Goal: Task Accomplishment & Management: Use online tool/utility

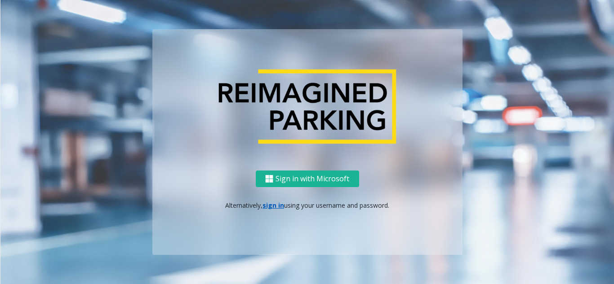
drag, startPoint x: 268, startPoint y: 210, endPoint x: 272, endPoint y: 207, distance: 5.1
click at [268, 210] on div "Sign in with Microsoft Alternatively, sign in using your username and password." at bounding box center [307, 213] width 310 height 84
click at [273, 206] on link "sign in" at bounding box center [273, 205] width 22 height 9
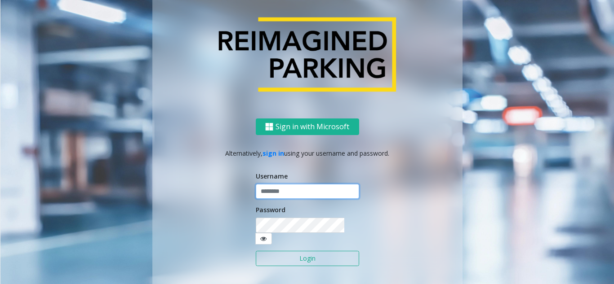
click at [282, 197] on input "text" at bounding box center [307, 191] width 103 height 15
type input "**********"
click at [281, 251] on button "Login" at bounding box center [307, 258] width 103 height 15
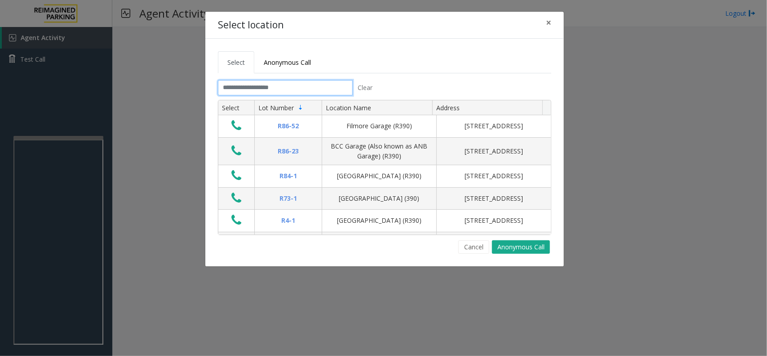
click at [270, 82] on input "text" at bounding box center [285, 87] width 135 height 15
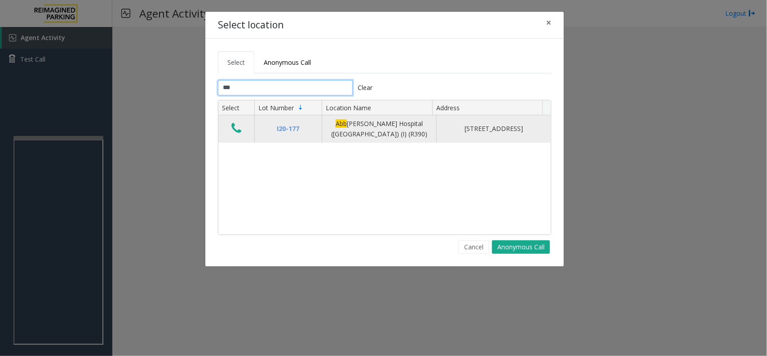
type input "***"
click at [235, 124] on icon "Data table" at bounding box center [236, 128] width 10 height 13
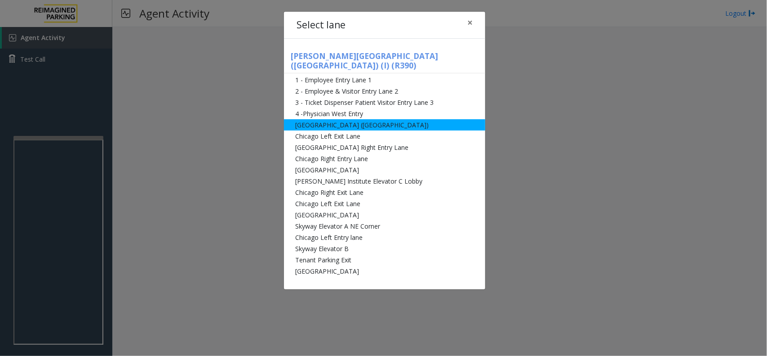
click at [350, 119] on li "[GEOGRAPHIC_DATA] ([GEOGRAPHIC_DATA])" at bounding box center [384, 124] width 201 height 11
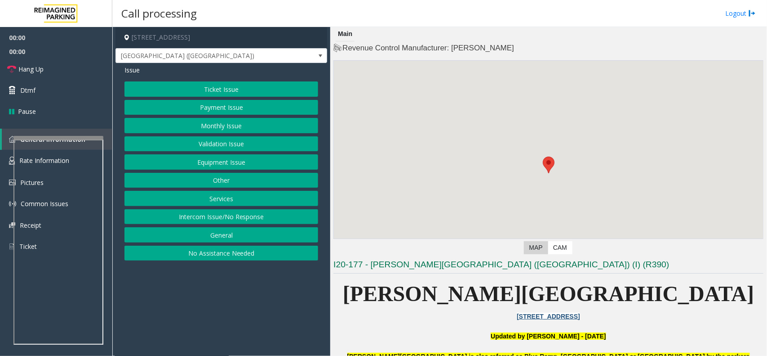
click at [196, 124] on button "Monthly Issue" at bounding box center [221, 125] width 194 height 15
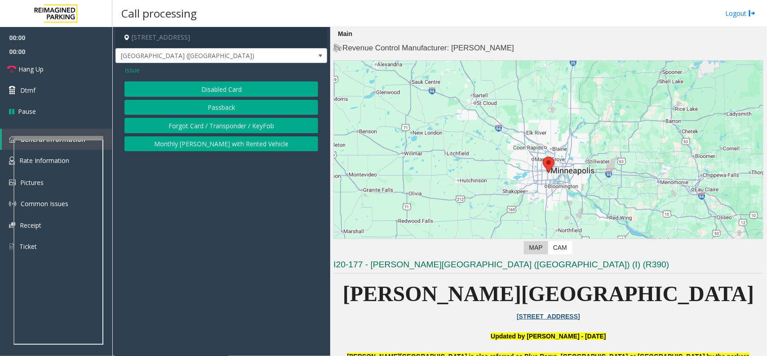
click at [216, 83] on button "Disabled Card" at bounding box center [221, 88] width 194 height 15
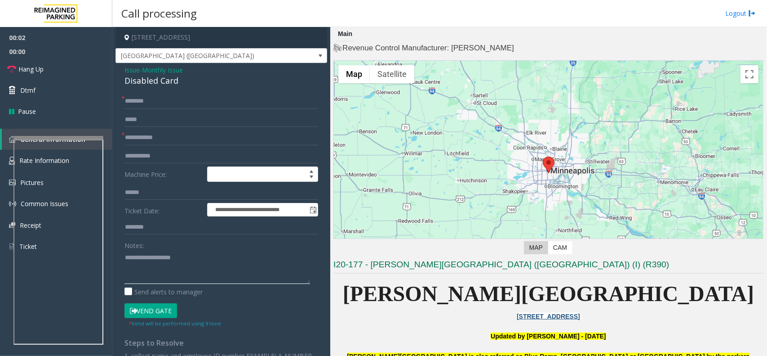
click at [160, 264] on textarea at bounding box center [217, 267] width 186 height 34
click at [162, 84] on div "Disabled Card" at bounding box center [221, 81] width 194 height 12
click at [183, 262] on textarea at bounding box center [217, 267] width 186 height 34
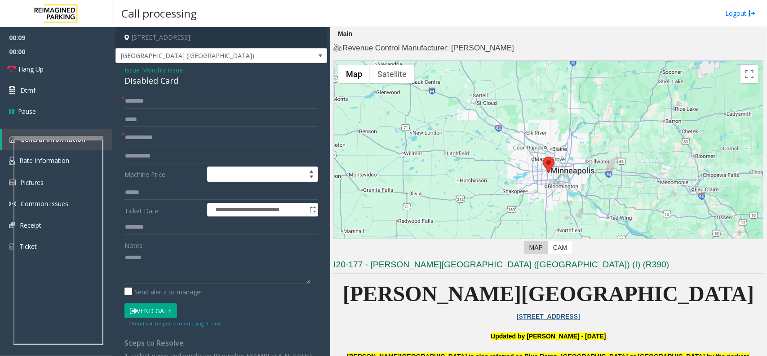
click at [157, 311] on button "Vend Gate" at bounding box center [150, 310] width 53 height 15
click at [171, 270] on textarea at bounding box center [217, 267] width 186 height 34
click at [151, 81] on div "Disabled Card" at bounding box center [221, 81] width 194 height 12
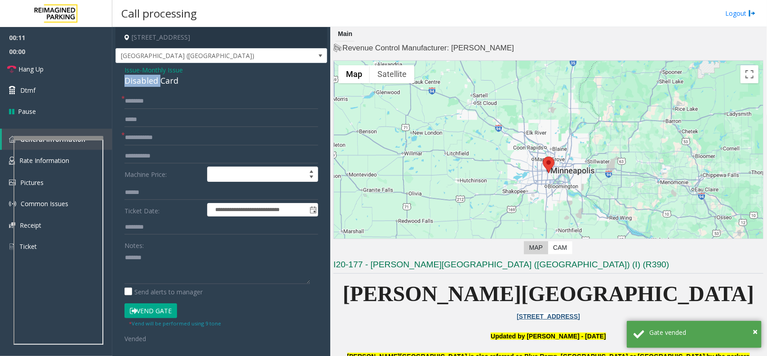
click at [151, 81] on div "Disabled Card" at bounding box center [221, 81] width 194 height 12
copy div "Disabled Card"
click at [173, 264] on textarea at bounding box center [217, 267] width 186 height 34
paste textarea "**********"
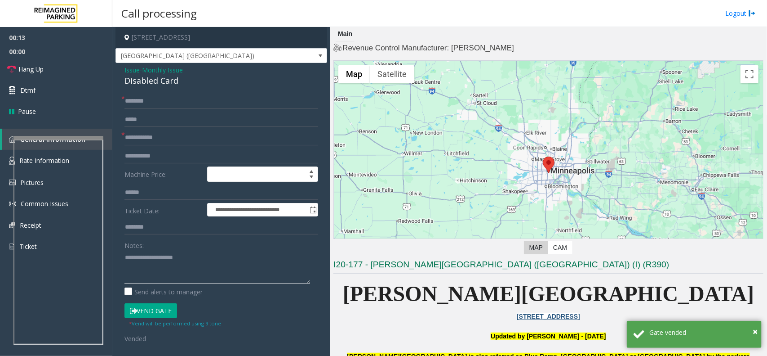
paste textarea "**********"
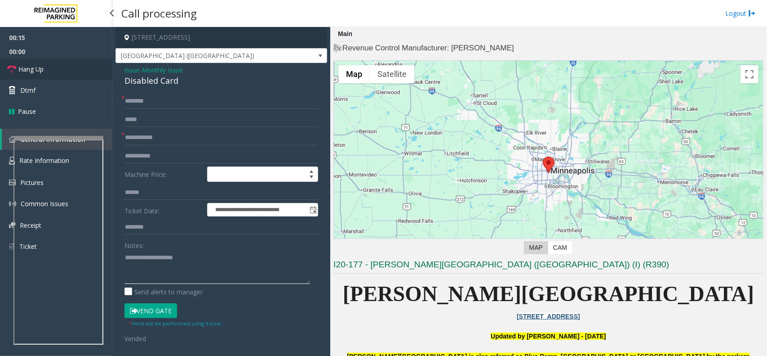
type textarea "**********"
click at [59, 71] on link "Hang Up" at bounding box center [56, 68] width 112 height 21
click at [131, 124] on input "text" at bounding box center [221, 119] width 194 height 15
click at [139, 93] on div "**********" at bounding box center [222, 294] width 212 height 463
click at [138, 100] on input "text" at bounding box center [221, 100] width 194 height 15
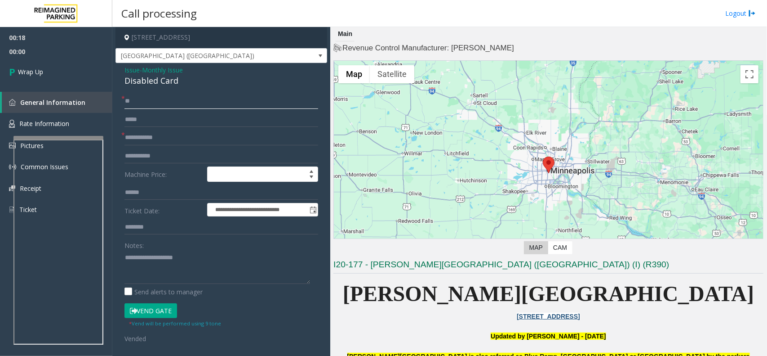
type input "**"
click at [129, 127] on input "*" at bounding box center [221, 119] width 194 height 15
type input "*"
click at [131, 129] on form "**********" at bounding box center [221, 217] width 194 height 249
click at [138, 140] on input "*" at bounding box center [221, 137] width 194 height 15
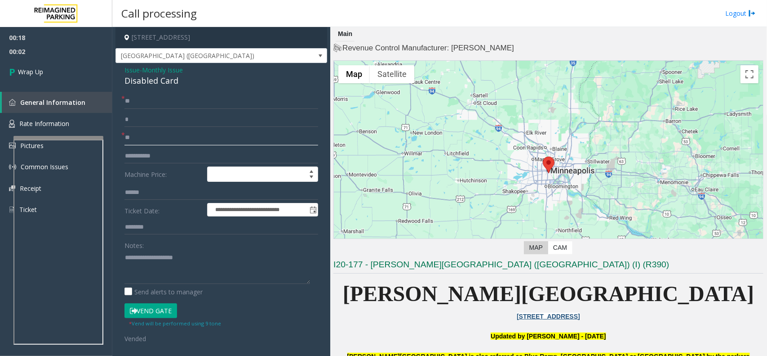
type input "**"
click at [142, 271] on textarea at bounding box center [217, 267] width 186 height 34
type textarea "**********"
click at [63, 58] on link "Wrap Up" at bounding box center [56, 71] width 112 height 27
click at [61, 71] on link "Wrap Up" at bounding box center [56, 71] width 112 height 27
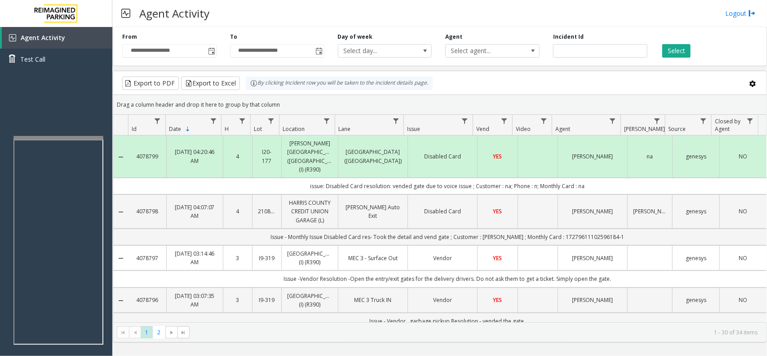
drag, startPoint x: 604, startPoint y: 178, endPoint x: 208, endPoint y: 183, distance: 396.4
click at [208, 183] on td "issue: Disabled Card resolution: vended gate due to voice issue ; Customer : na…" at bounding box center [448, 186] width 638 height 17
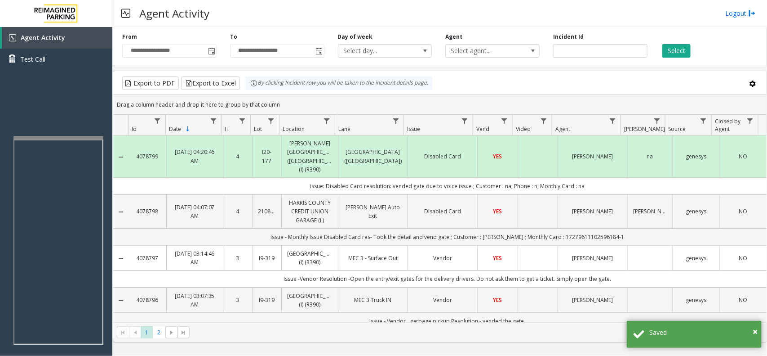
click at [233, 178] on td "issue: Disabled Card resolution: vended gate due to voice issue ; Customer : na…" at bounding box center [448, 186] width 638 height 17
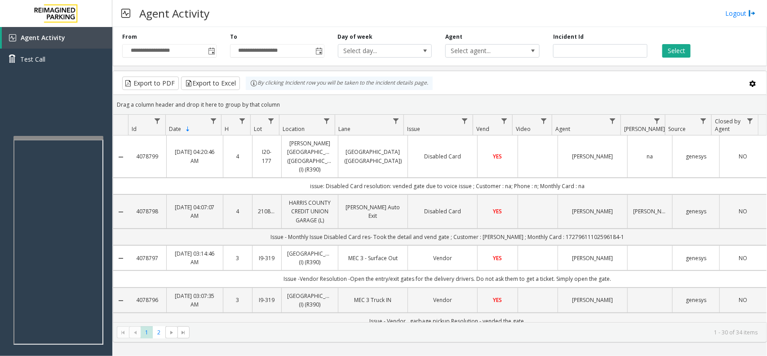
click at [404, 99] on div "Drag a column header and drop it here to group by that column" at bounding box center [439, 105] width 653 height 16
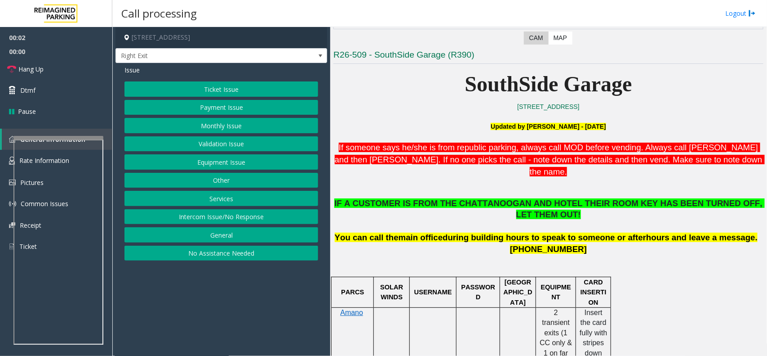
scroll to position [281, 0]
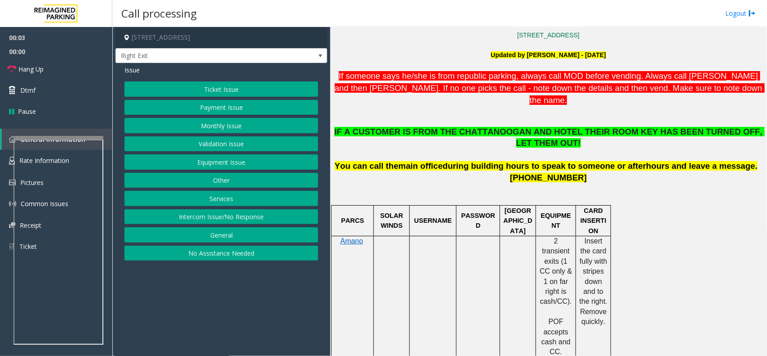
click at [213, 198] on button "Services" at bounding box center [221, 198] width 194 height 15
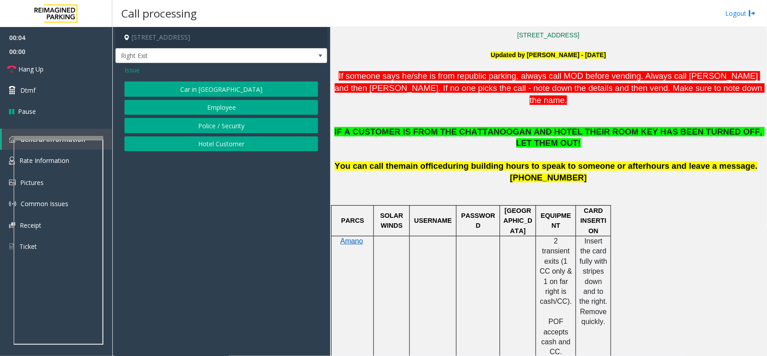
click at [226, 145] on button "Hotel Customer" at bounding box center [221, 143] width 194 height 15
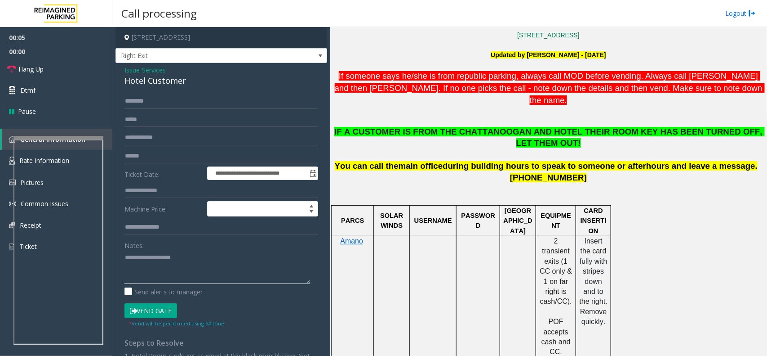
click at [178, 268] on textarea at bounding box center [217, 267] width 186 height 34
click at [171, 79] on div "Hotel Customer" at bounding box center [221, 81] width 194 height 12
copy div "Hotel Customer"
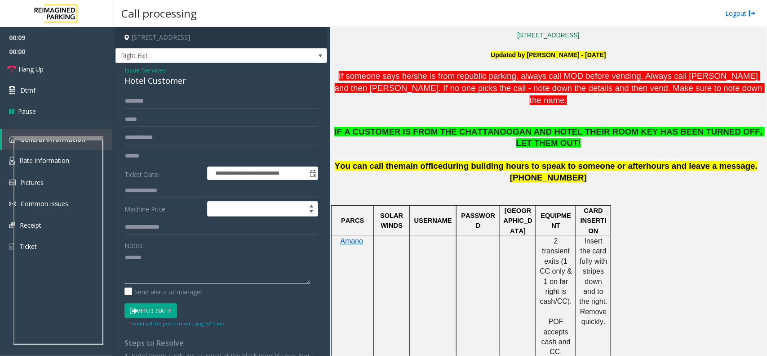
click at [185, 270] on textarea at bounding box center [217, 267] width 186 height 34
paste textarea "**********"
type textarea "**********"
click at [147, 193] on input "text" at bounding box center [221, 190] width 194 height 15
type input "***"
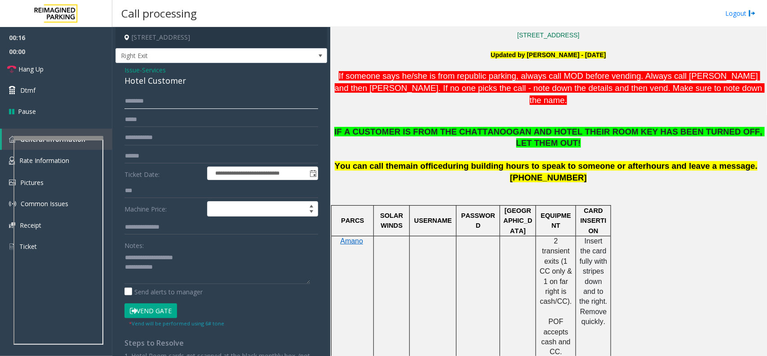
click at [146, 106] on input "text" at bounding box center [221, 100] width 194 height 15
type input "*******"
click at [183, 274] on textarea at bounding box center [217, 267] width 186 height 34
click at [160, 315] on button "Vend Gate" at bounding box center [150, 310] width 53 height 15
click at [192, 273] on textarea at bounding box center [217, 267] width 186 height 34
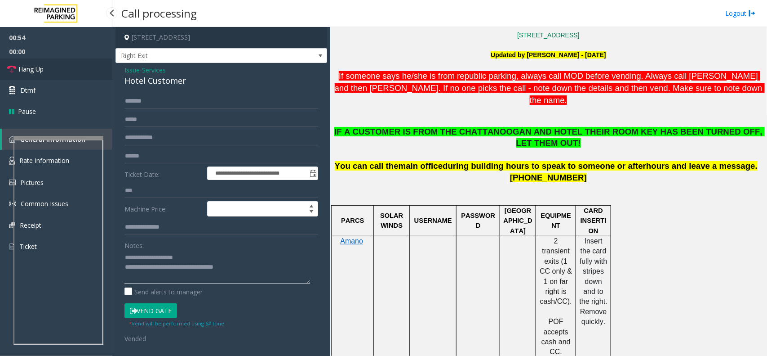
type textarea "**********"
click at [61, 66] on link "Hang Up" at bounding box center [56, 68] width 112 height 21
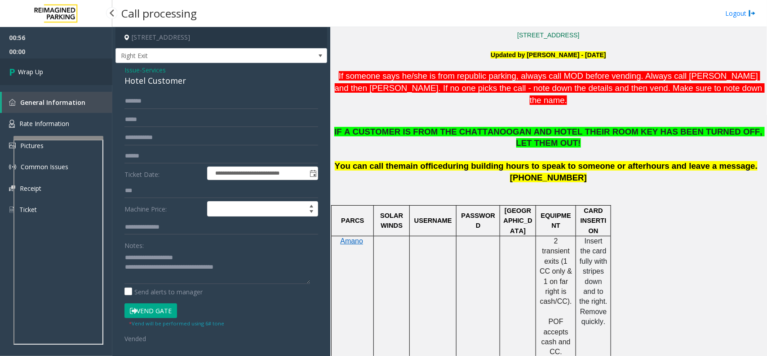
click at [67, 72] on link "Wrap Up" at bounding box center [56, 71] width 112 height 27
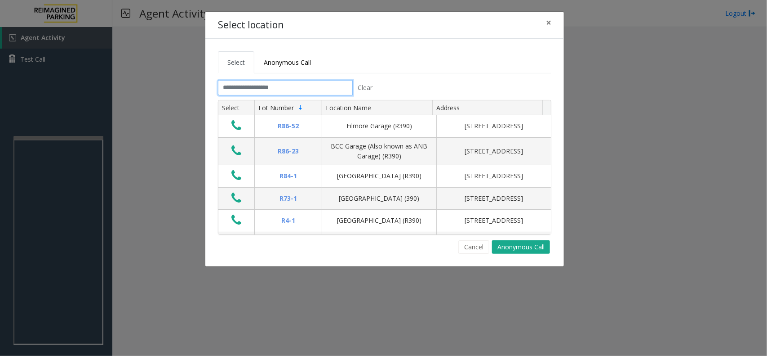
click at [252, 93] on input "text" at bounding box center [285, 87] width 135 height 15
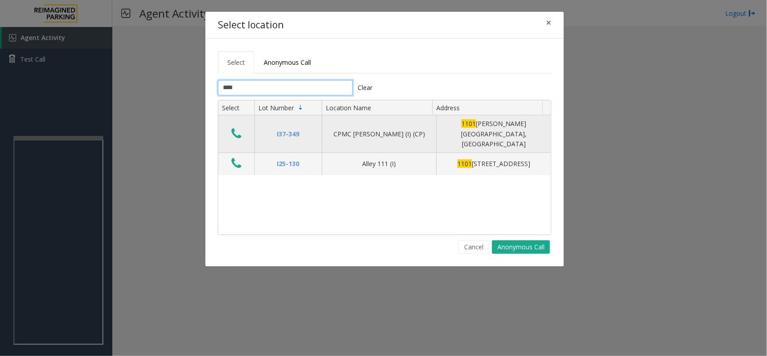
type input "****"
click at [235, 129] on icon "Data table" at bounding box center [236, 133] width 10 height 13
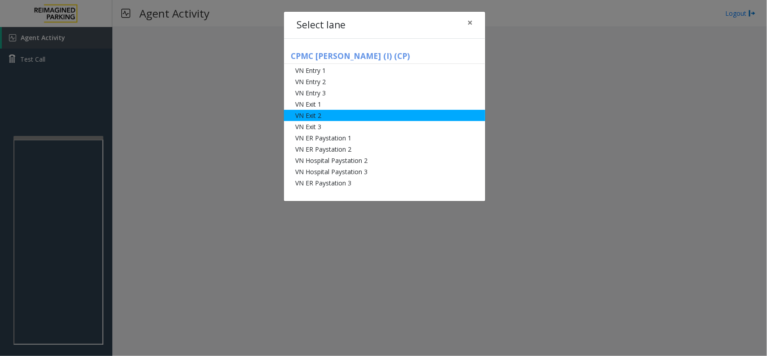
click at [339, 118] on li "VN Exit 2" at bounding box center [384, 115] width 201 height 11
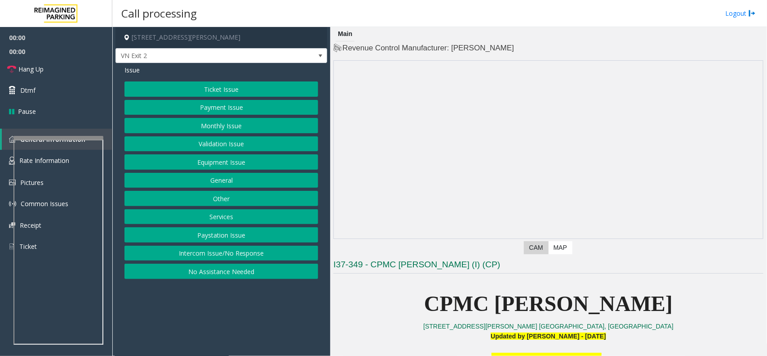
click at [251, 91] on button "Ticket Issue" at bounding box center [221, 88] width 194 height 15
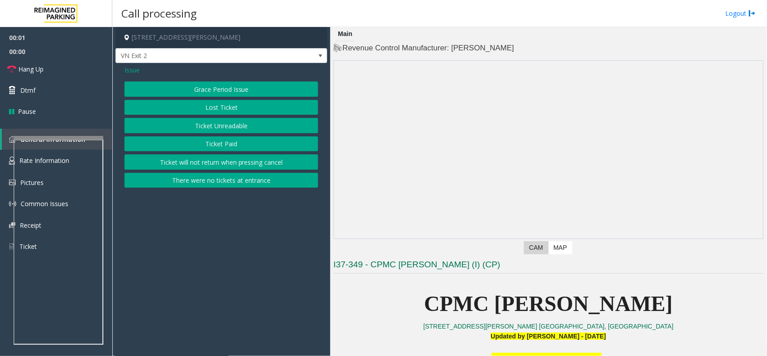
click at [240, 140] on button "Ticket Paid" at bounding box center [221, 143] width 194 height 15
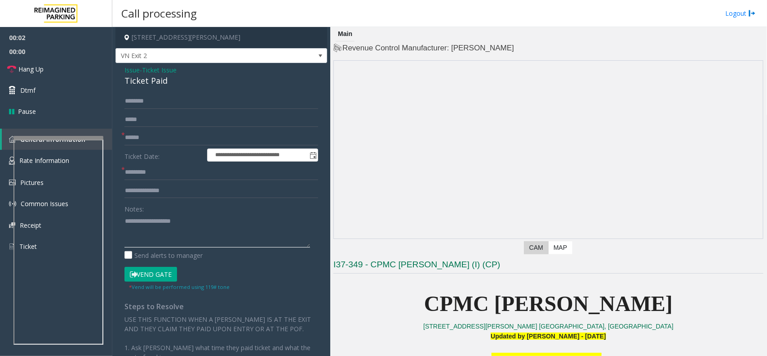
click at [190, 231] on textarea at bounding box center [217, 230] width 186 height 34
click at [160, 80] on div "Ticket Paid" at bounding box center [221, 81] width 194 height 12
copy div "Ticket Paid"
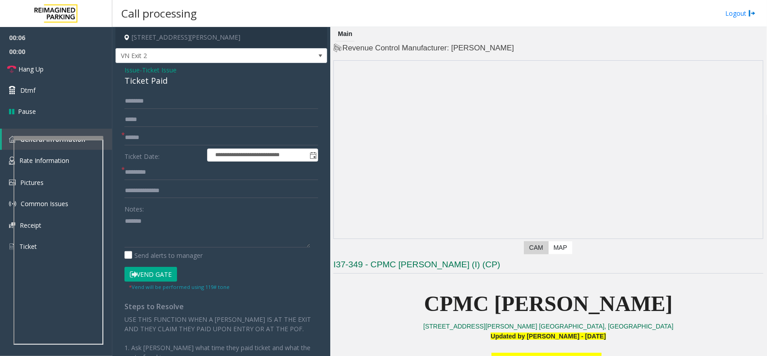
click at [182, 212] on div "Notes:" at bounding box center [221, 224] width 194 height 46
click at [185, 223] on textarea at bounding box center [217, 230] width 186 height 34
paste textarea "**********"
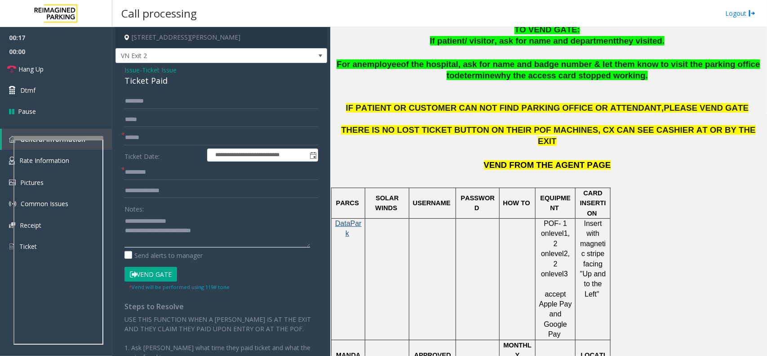
scroll to position [562, 0]
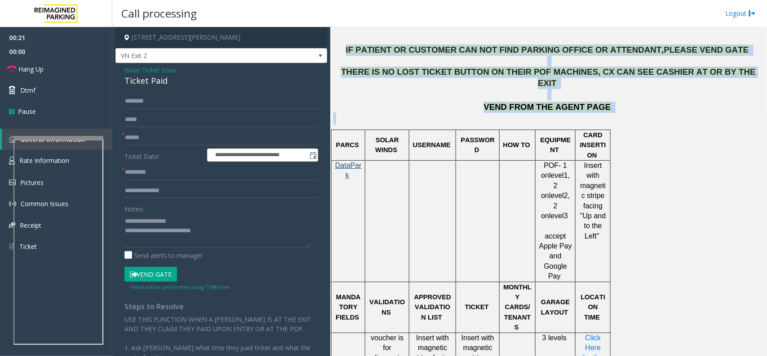
drag, startPoint x: 626, startPoint y: 104, endPoint x: 377, endPoint y: 47, distance: 255.8
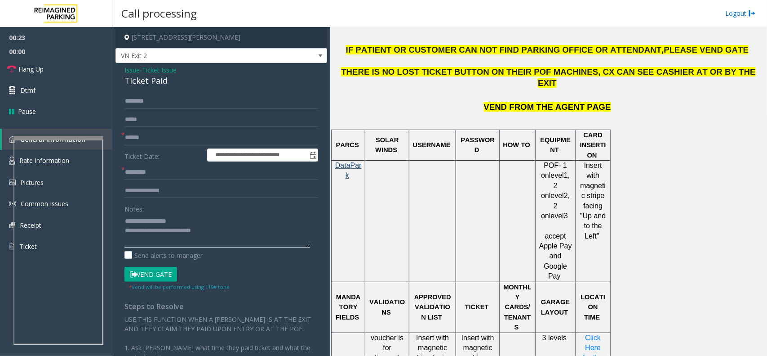
click at [219, 228] on textarea at bounding box center [217, 230] width 186 height 34
type textarea "**********"
click at [145, 144] on input "text" at bounding box center [221, 137] width 194 height 15
click at [208, 141] on input "**********" at bounding box center [221, 137] width 194 height 15
type input "**********"
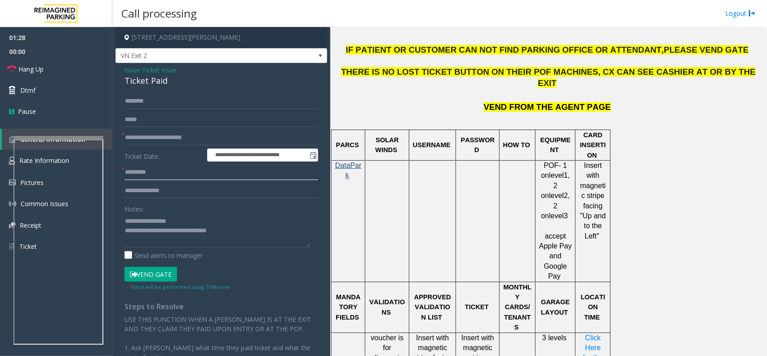
click at [177, 171] on input "text" at bounding box center [221, 171] width 194 height 15
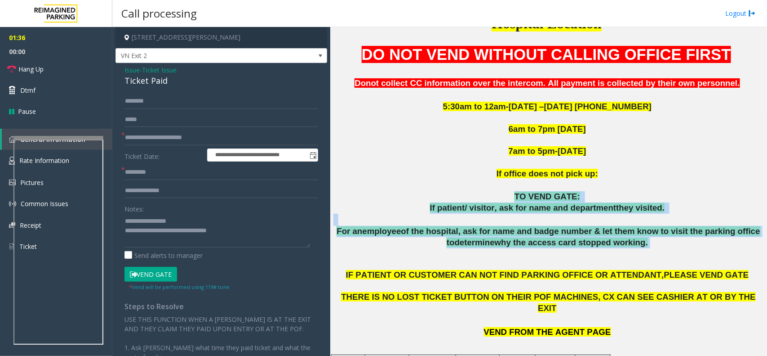
drag, startPoint x: 643, startPoint y: 245, endPoint x: 462, endPoint y: 179, distance: 192.5
click at [462, 179] on div "DO NOT VEND WITHOUT CALLING OFFICE FIRST Donot collect CC information over the …" at bounding box center [548, 197] width 430 height 306
click at [462, 179] on p at bounding box center [548, 185] width 430 height 12
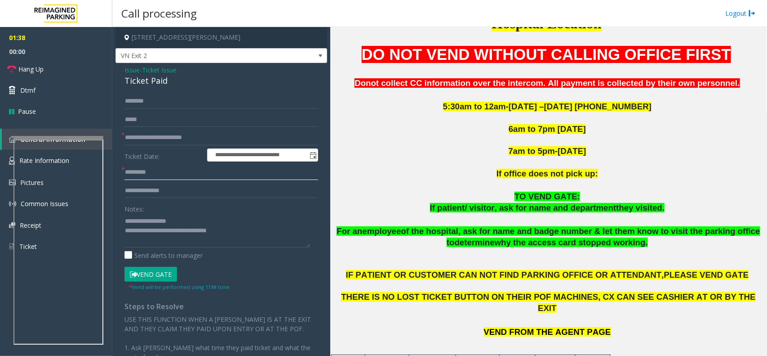
click at [172, 169] on input "text" at bounding box center [221, 171] width 194 height 15
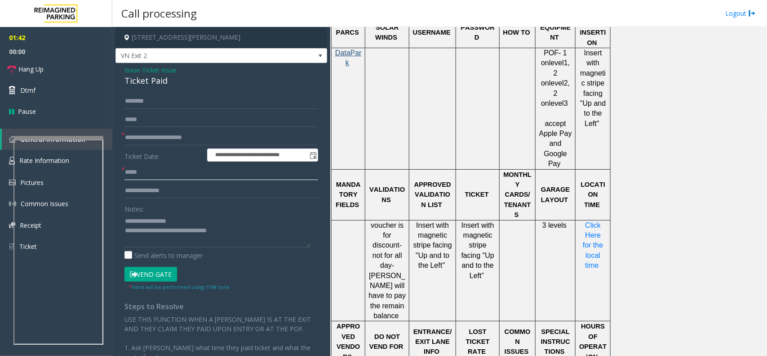
scroll to position [730, 0]
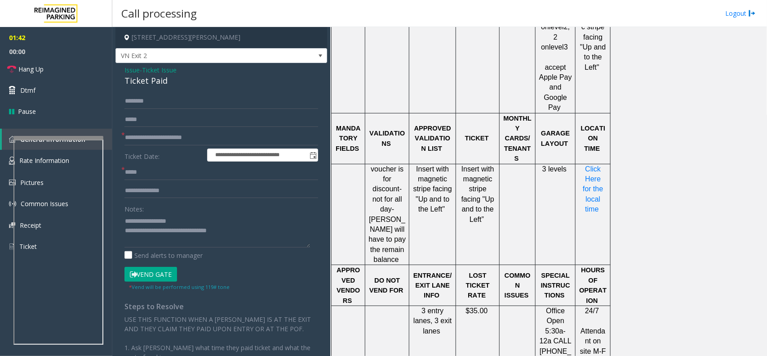
click at [581, 164] on p "Click Here for the local time" at bounding box center [593, 189] width 28 height 50
click at [594, 165] on span "Click Here for the local time" at bounding box center [594, 189] width 22 height 48
click at [154, 168] on input "*****" at bounding box center [221, 171] width 194 height 15
type input "*******"
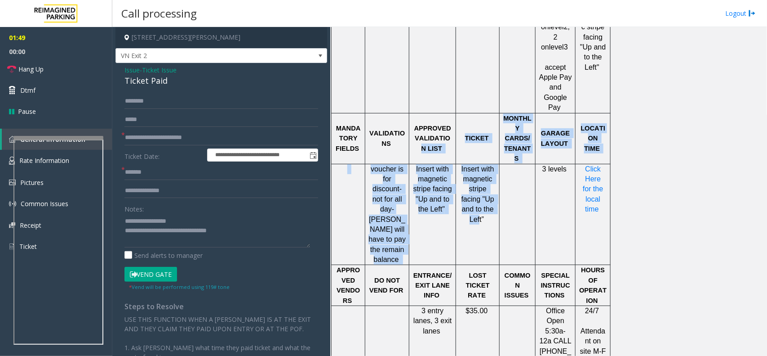
drag, startPoint x: 484, startPoint y: 169, endPoint x: 448, endPoint y: 105, distance: 73.9
click at [448, 105] on tbody "PARCS SOLAR WINDS USERNAME PASSWORD HOW TO EQUIPMENT CARD INSERTION DataPark PO…" at bounding box center [471, 183] width 279 height 445
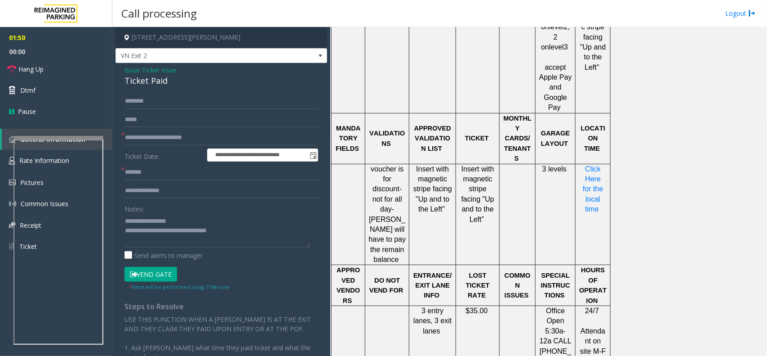
click at [548, 210] on td "3 levels" at bounding box center [556, 214] width 40 height 101
click at [243, 228] on textarea at bounding box center [217, 230] width 186 height 34
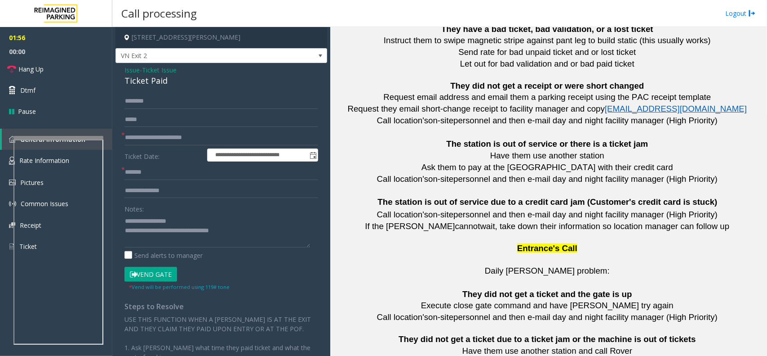
scroll to position [1999, 0]
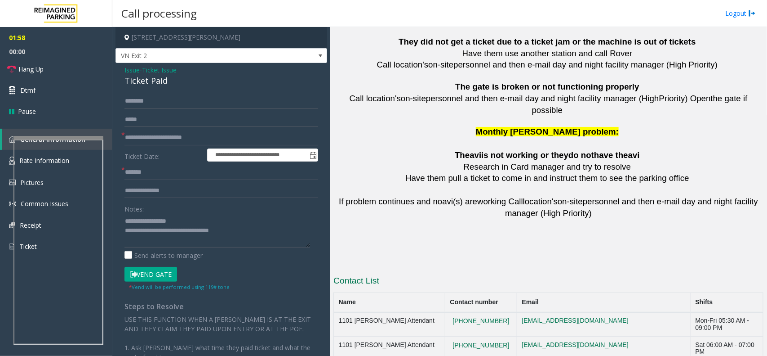
copy button "415.600.8994"
drag, startPoint x: 496, startPoint y: 300, endPoint x: 446, endPoint y: 307, distance: 49.8
click at [225, 233] on textarea at bounding box center [217, 230] width 186 height 34
drag, startPoint x: 493, startPoint y: 300, endPoint x: 419, endPoint y: 302, distance: 74.2
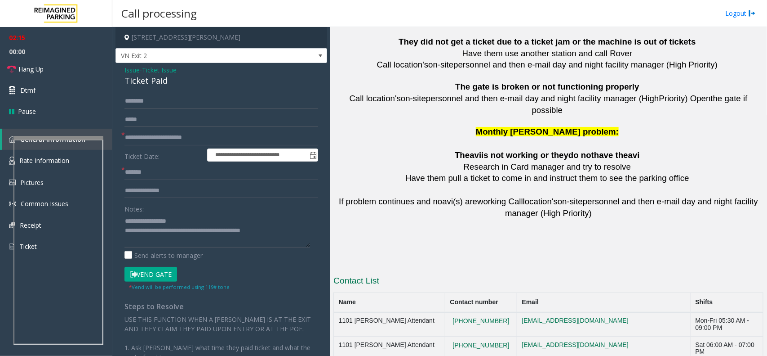
copy tr "CPMC [PERSON_NAME] Office 415.600.8994"
drag, startPoint x: 486, startPoint y: 298, endPoint x: 335, endPoint y: 299, distance: 150.6
click at [275, 230] on textarea at bounding box center [217, 230] width 186 height 34
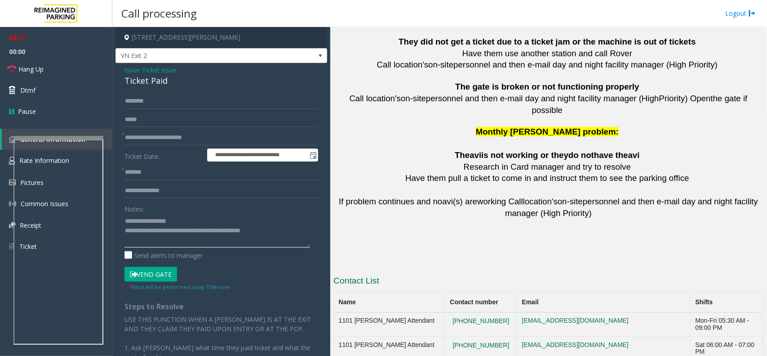
paste textarea "**********"
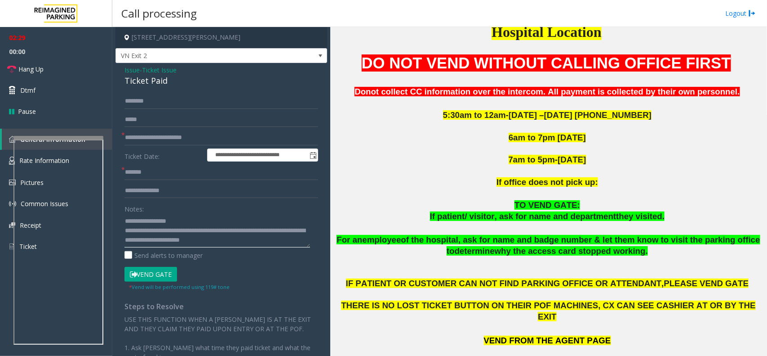
scroll to position [89, 0]
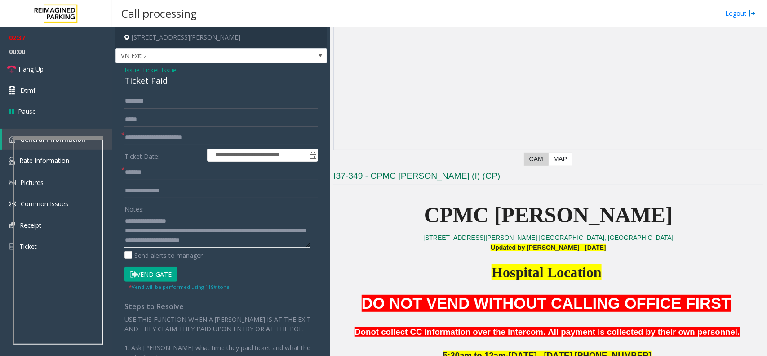
click at [257, 243] on textarea at bounding box center [217, 230] width 186 height 34
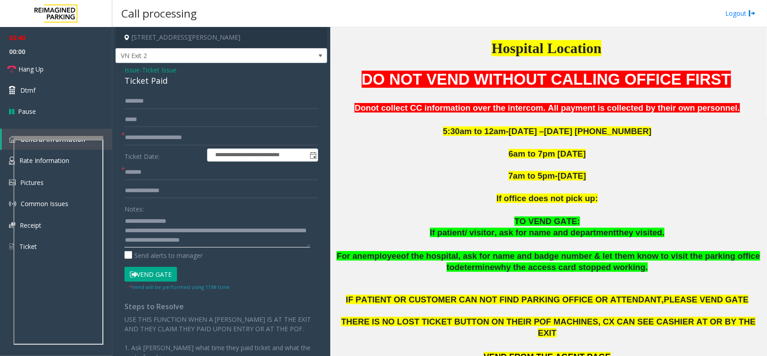
scroll to position [313, 0]
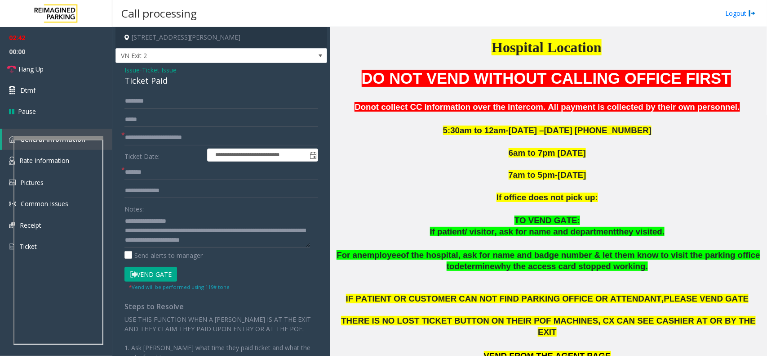
click at [150, 276] on button "Vend Gate" at bounding box center [150, 274] width 53 height 15
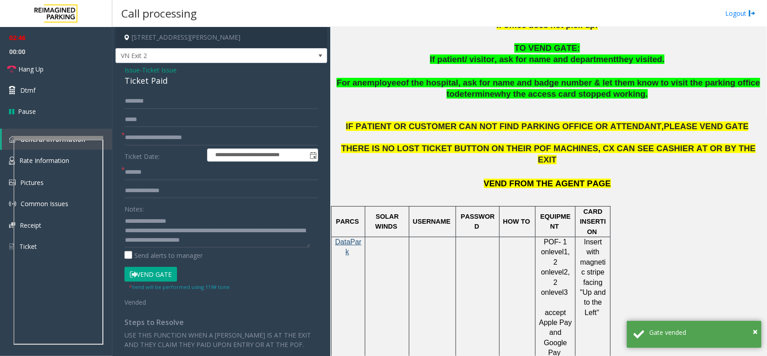
scroll to position [482, 0]
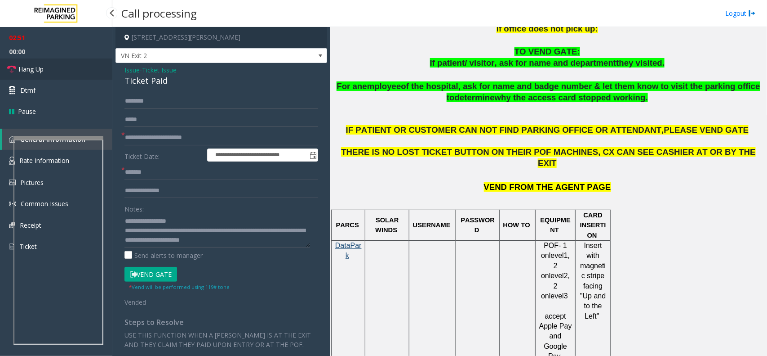
click at [70, 71] on link "Hang Up" at bounding box center [56, 68] width 112 height 21
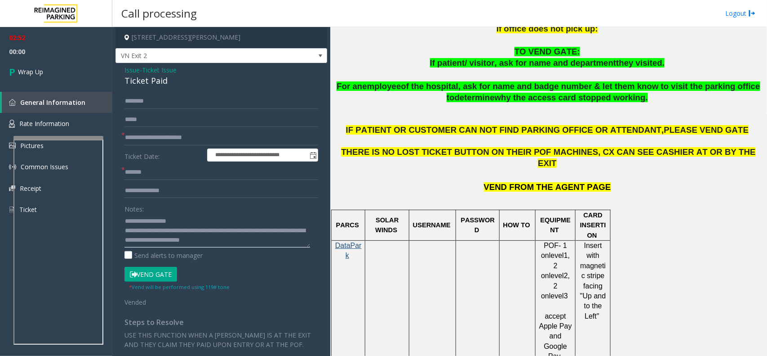
click at [252, 243] on textarea at bounding box center [217, 230] width 186 height 34
type textarea "**********"
click at [71, 73] on link "Wrap Up" at bounding box center [56, 71] width 112 height 27
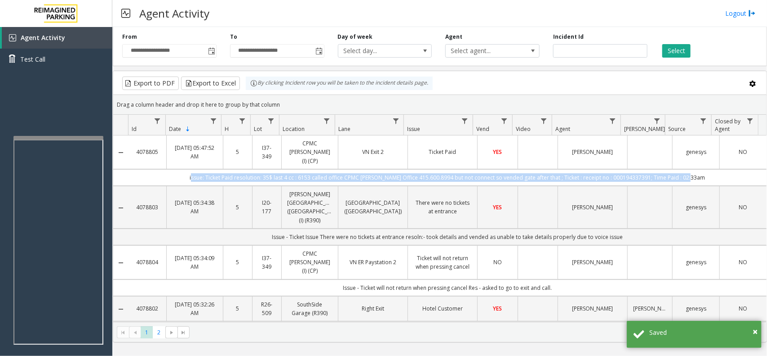
drag, startPoint x: 720, startPoint y: 165, endPoint x: 170, endPoint y: 162, distance: 549.7
click at [170, 169] on td "issue: Ticket Paid resolution: 35$ last 4 cc : 6153 called office CPMC [PERSON_…" at bounding box center [448, 177] width 638 height 17
click at [175, 169] on td "issue: Ticket Paid resolution: 35$ last 4 cc : 6153 called office CPMC [PERSON_…" at bounding box center [448, 177] width 638 height 17
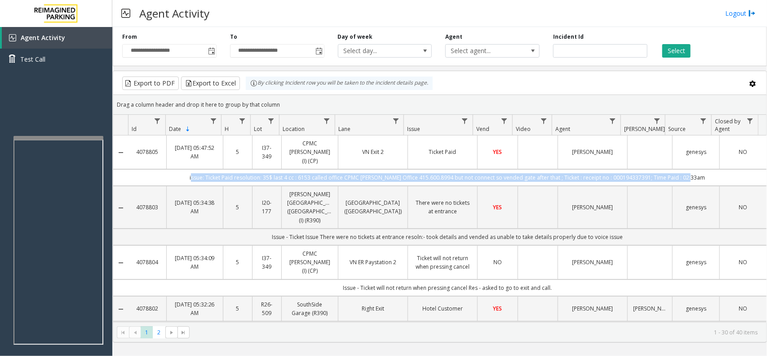
drag, startPoint x: 175, startPoint y: 168, endPoint x: 704, endPoint y: 169, distance: 529.0
click at [704, 169] on td "issue: Ticket Paid resolution: 35$ last 4 cc : 6153 called office CPMC [PERSON_…" at bounding box center [448, 177] width 638 height 17
drag, startPoint x: 707, startPoint y: 167, endPoint x: 191, endPoint y: 169, distance: 515.1
click at [192, 169] on td "issue: Ticket Paid resolution: 35$ last 4 cc : 6153 called office CPMC [PERSON_…" at bounding box center [448, 177] width 638 height 17
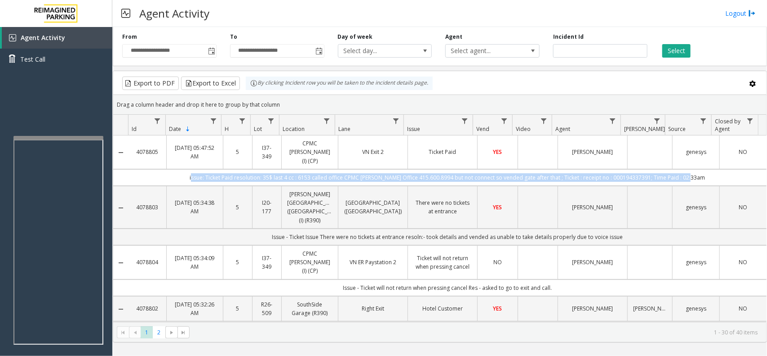
click at [191, 169] on td "issue: Ticket Paid resolution: 35$ last 4 cc : 6153 called office CPMC [PERSON_…" at bounding box center [448, 177] width 638 height 17
drag, startPoint x: 191, startPoint y: 168, endPoint x: 709, endPoint y: 173, distance: 517.8
click at [709, 173] on td "issue: Ticket Paid resolution: 35$ last 4 cc : 6153 called office CPMC [PERSON_…" at bounding box center [448, 177] width 638 height 17
click at [710, 171] on td "issue: Ticket Paid resolution: 35$ last 4 cc : 6153 called office CPMC [PERSON_…" at bounding box center [448, 177] width 638 height 17
drag, startPoint x: 710, startPoint y: 169, endPoint x: 176, endPoint y: 171, distance: 533.9
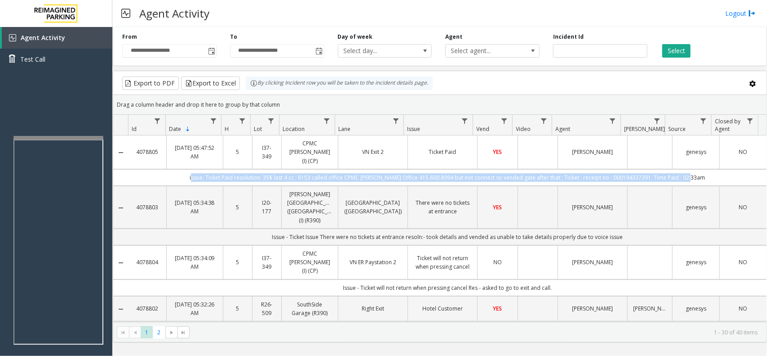
click at [182, 171] on td "issue: Ticket Paid resolution: 35$ last 4 cc : 6153 called office CPMC [PERSON_…" at bounding box center [448, 177] width 638 height 17
click at [176, 170] on td "issue: Ticket Paid resolution: 35$ last 4 cc : 6153 called office CPMC [PERSON_…" at bounding box center [448, 177] width 638 height 17
